Goal: Task Accomplishment & Management: Complete application form

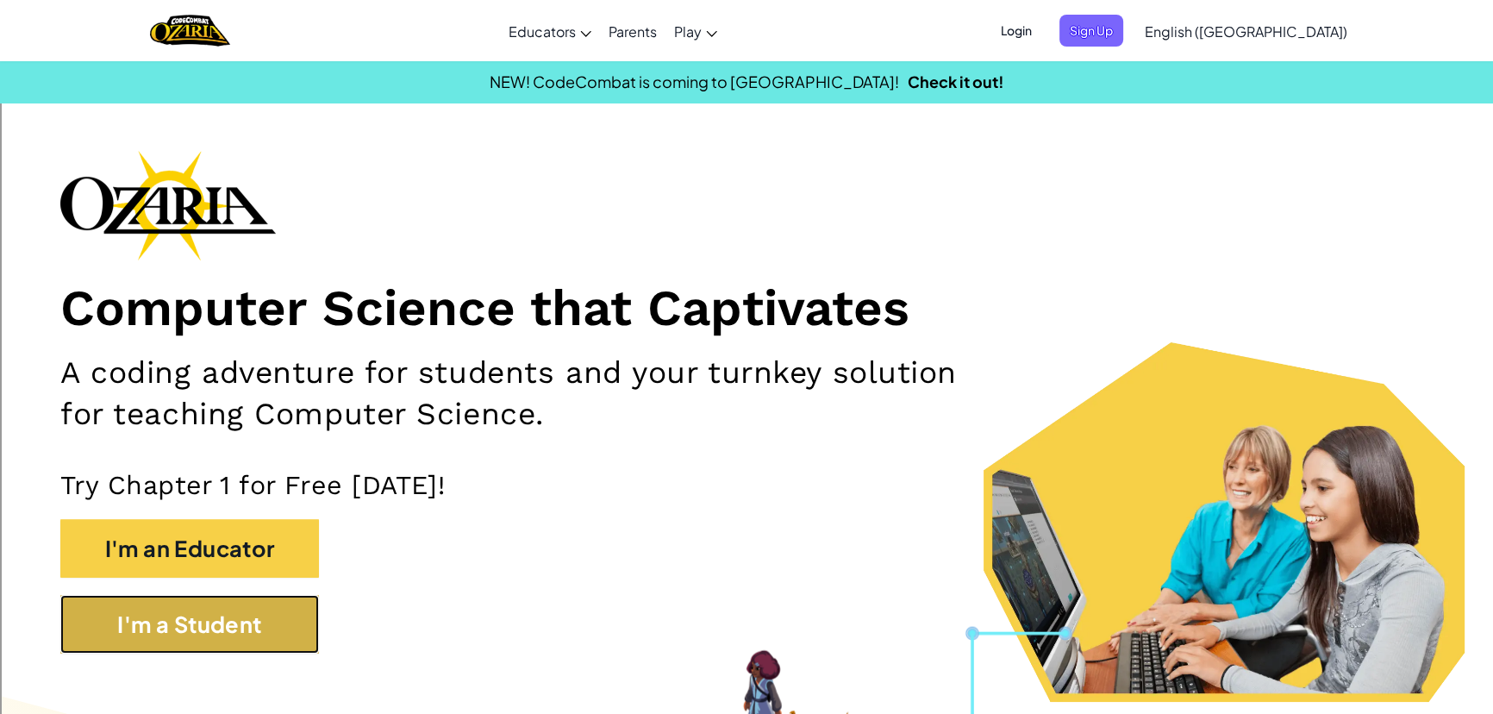
click at [110, 635] on button "I'm a Student" at bounding box center [189, 624] width 259 height 59
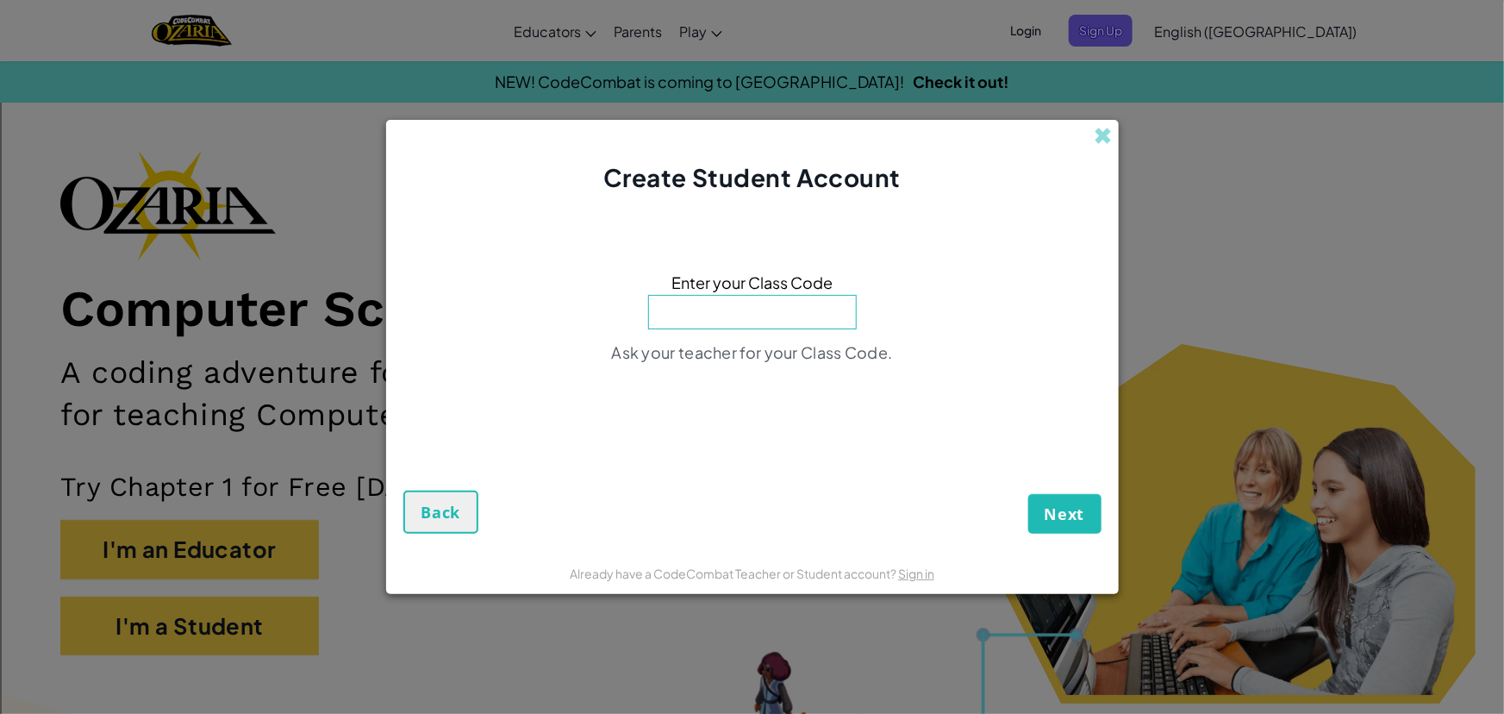
click at [790, 290] on span "Enter your Class Code" at bounding box center [751, 282] width 161 height 25
click at [778, 313] on input at bounding box center [752, 312] width 209 height 34
type input "ParkDayReady"
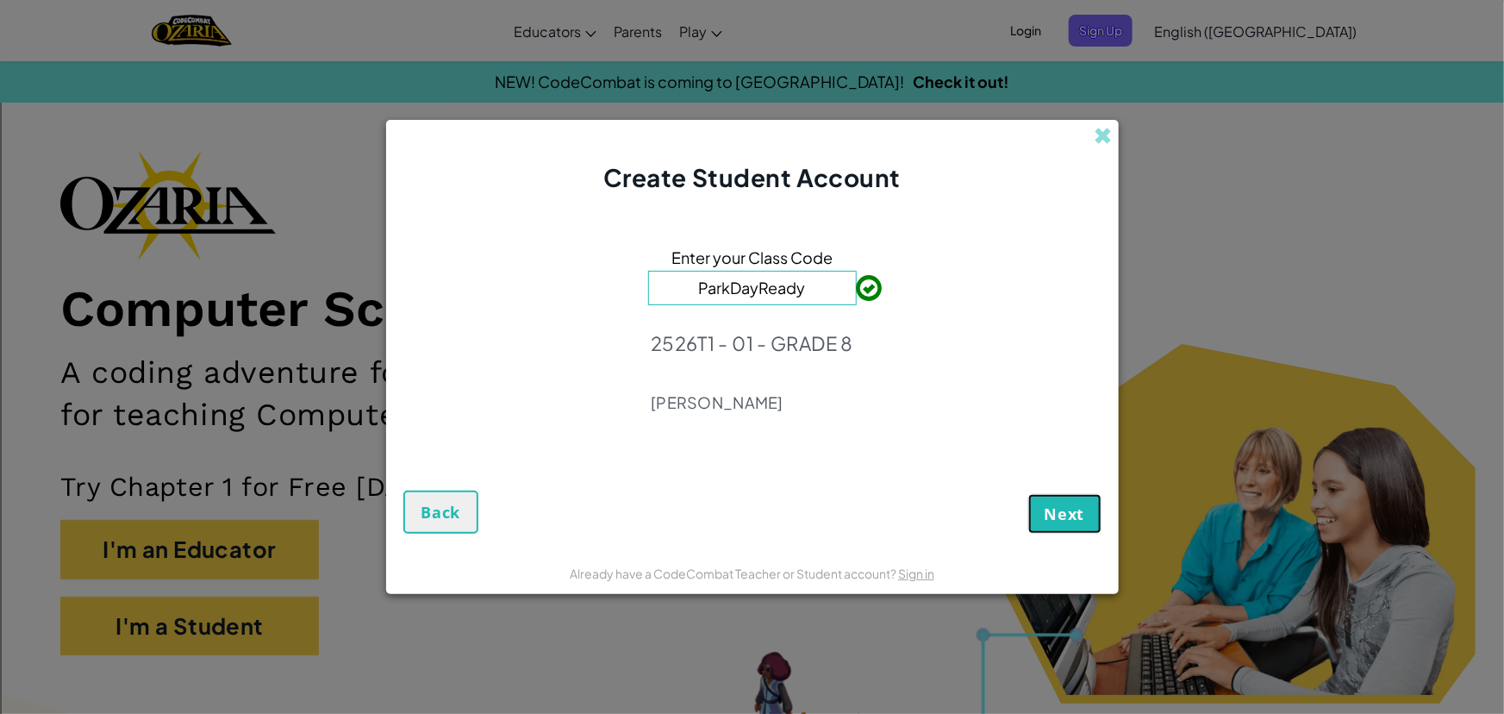
click at [1083, 515] on span "Next" at bounding box center [1065, 513] width 41 height 21
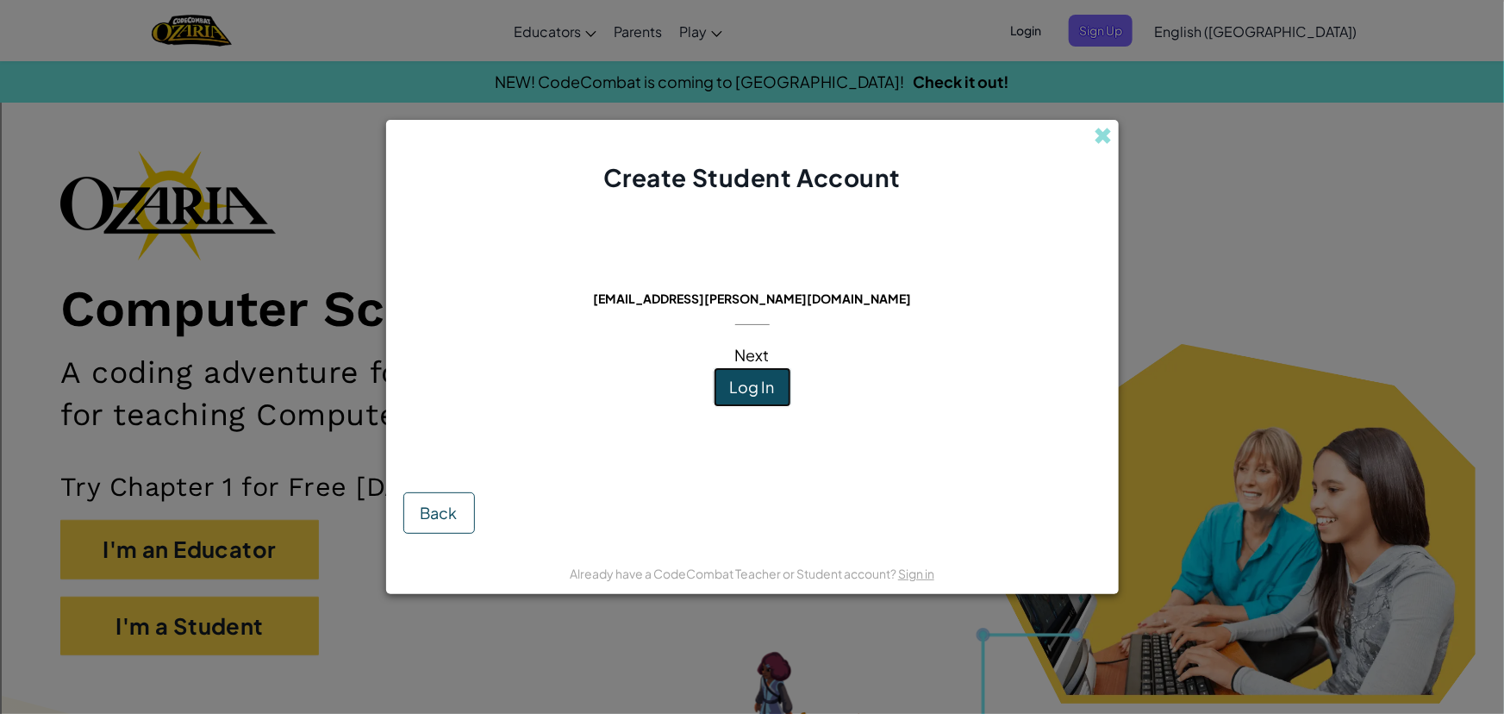
click at [763, 393] on span "Log In" at bounding box center [752, 387] width 45 height 20
